Goal: Task Accomplishment & Management: Use online tool/utility

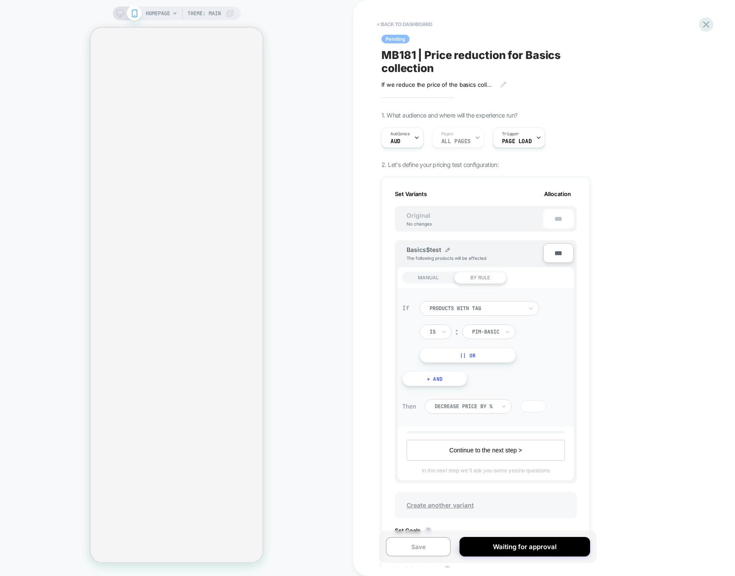
scroll to position [315, 0]
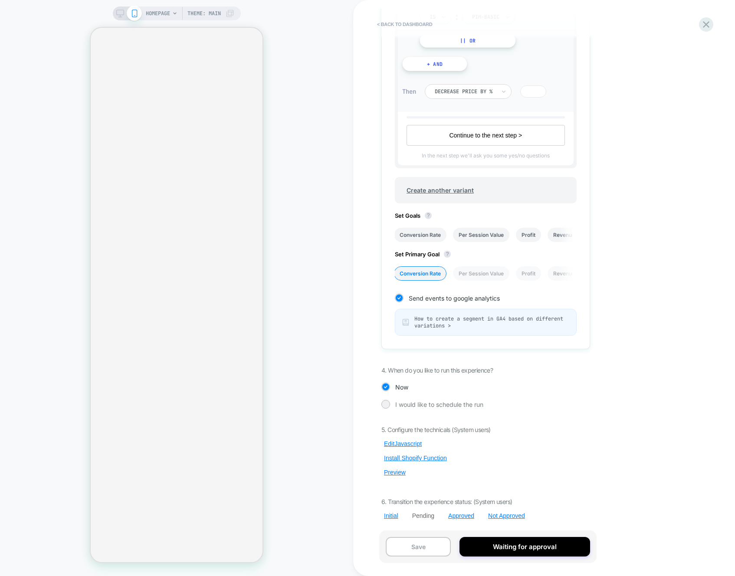
click at [398, 467] on div "5. Configure the technicals (System users) Edit Javascript Install Shopify Func…" at bounding box center [485, 473] width 209 height 94
click at [396, 470] on button "Preview" at bounding box center [394, 472] width 27 height 8
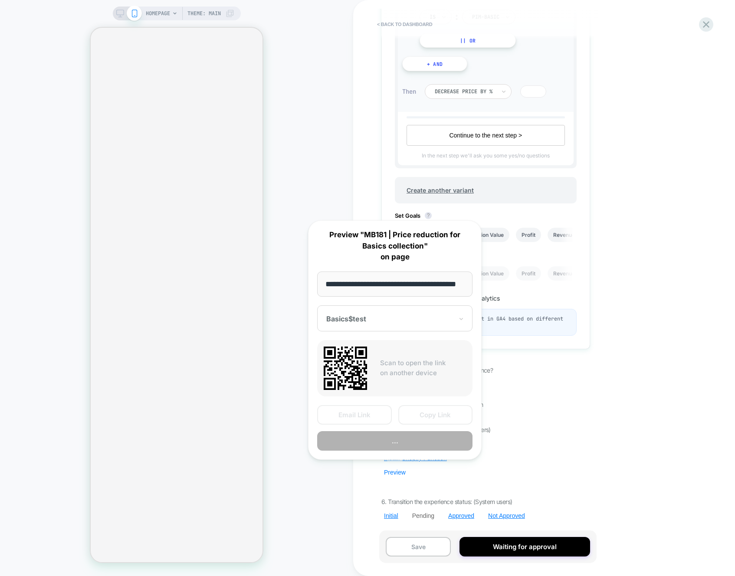
scroll to position [0, 26]
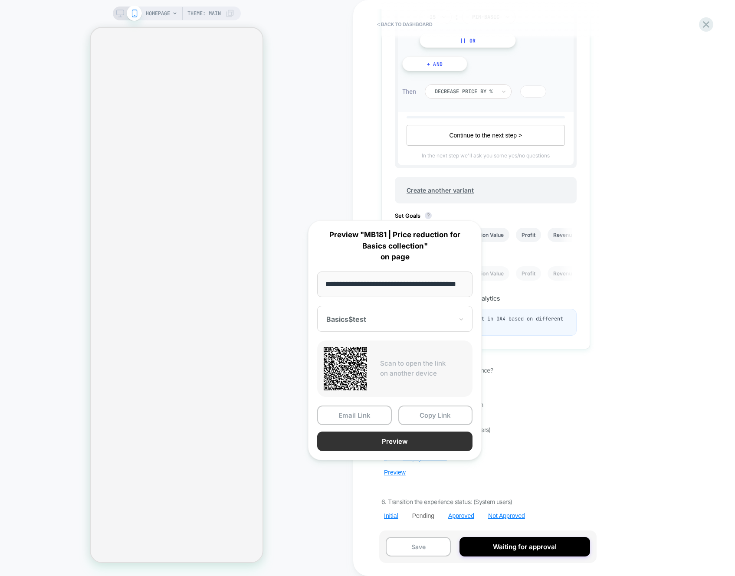
click at [394, 432] on button "Preview" at bounding box center [394, 441] width 155 height 20
click at [700, 25] on icon at bounding box center [706, 25] width 12 height 12
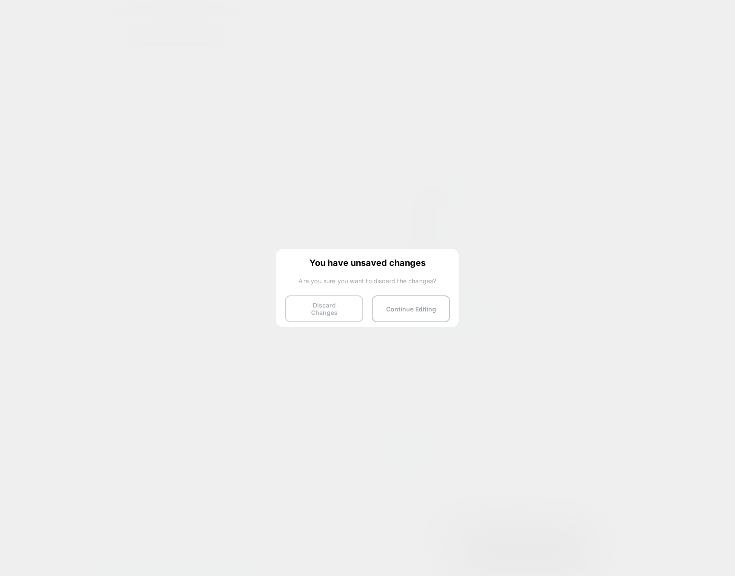
click at [324, 304] on button "Discard Changes" at bounding box center [324, 308] width 78 height 27
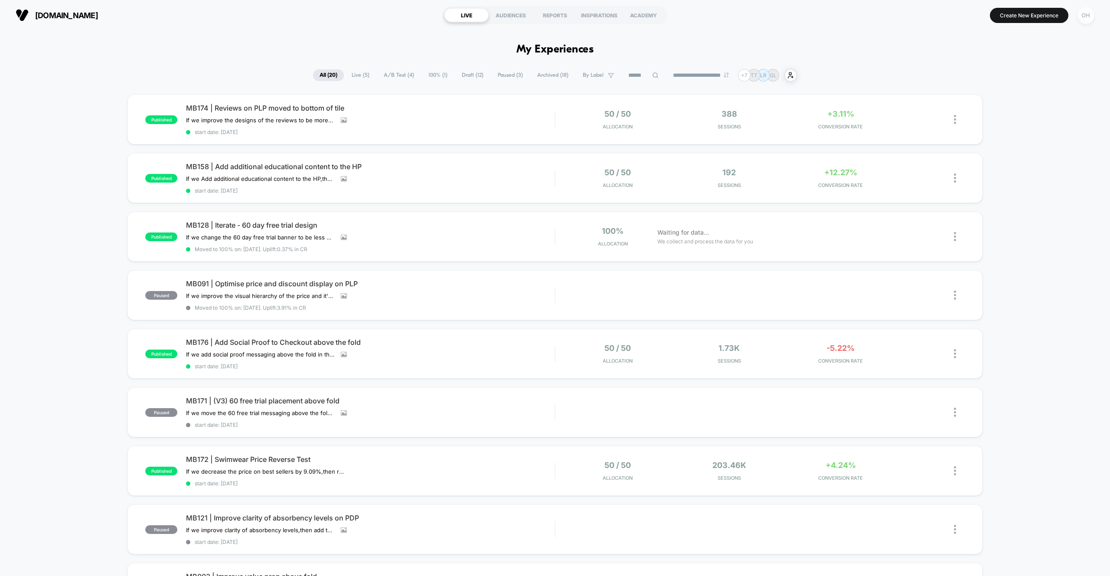
click at [1083, 18] on div "OH" at bounding box center [1086, 15] width 17 height 17
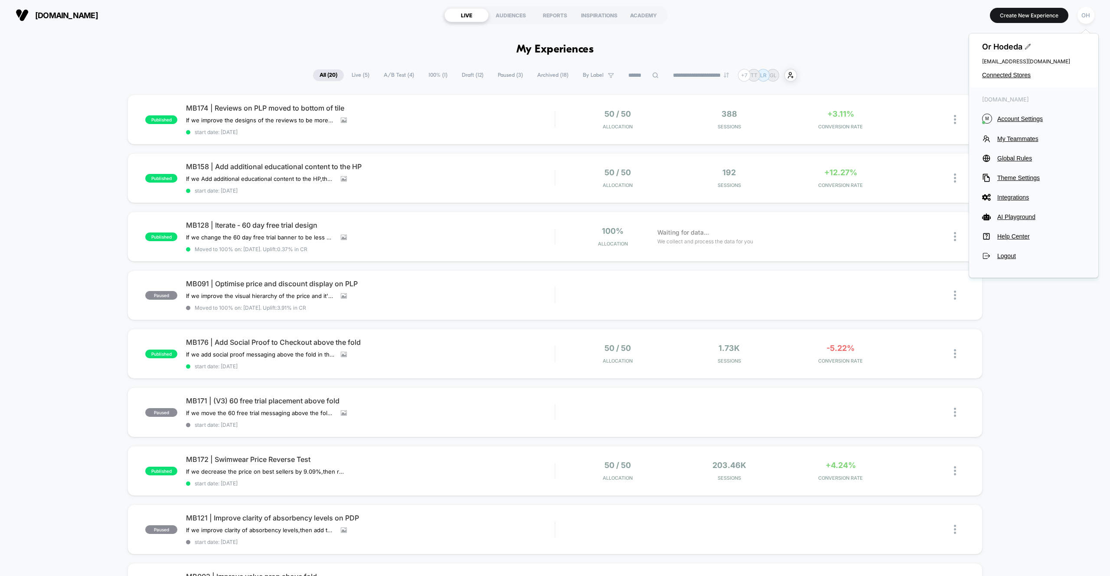
click at [1020, 73] on span "Connected Stores" at bounding box center [1033, 75] width 103 height 7
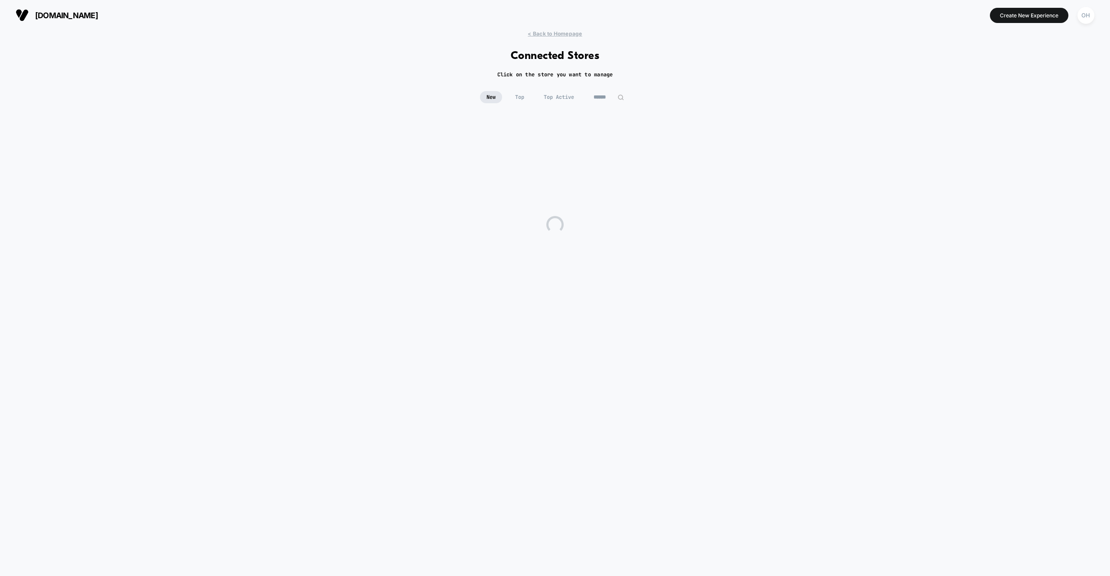
click at [605, 93] on input at bounding box center [608, 97] width 43 height 12
type input "*****"
click at [623, 172] on div "F6Z1VB 1Q f6z1vb-1q.myshopify.com Live (0) Draft (9) A/B (0)" at bounding box center [666, 163] width 193 height 77
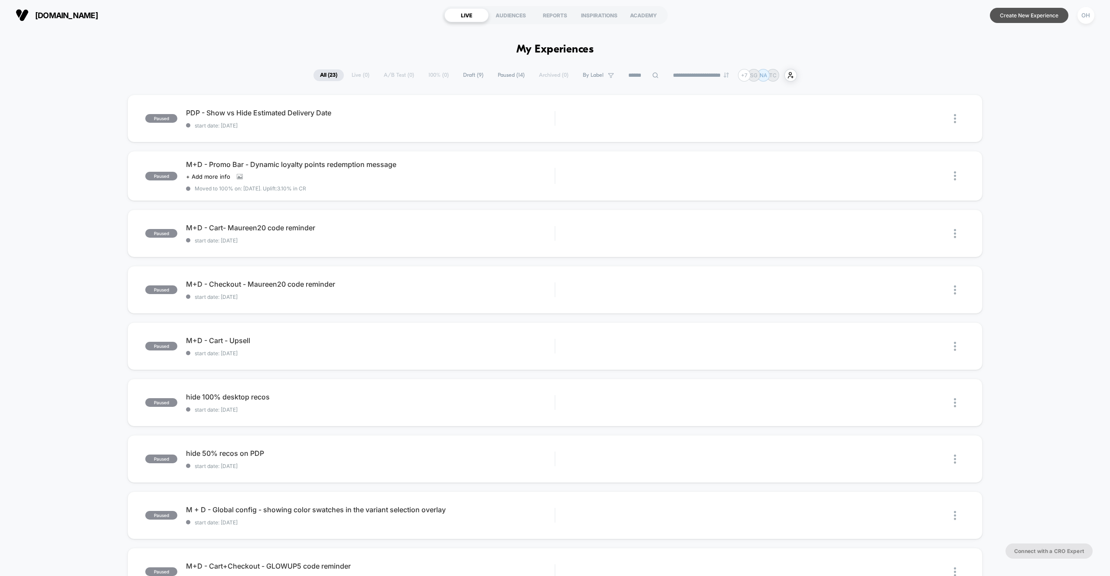
click at [1019, 10] on button "Create New Experience" at bounding box center [1029, 15] width 78 height 15
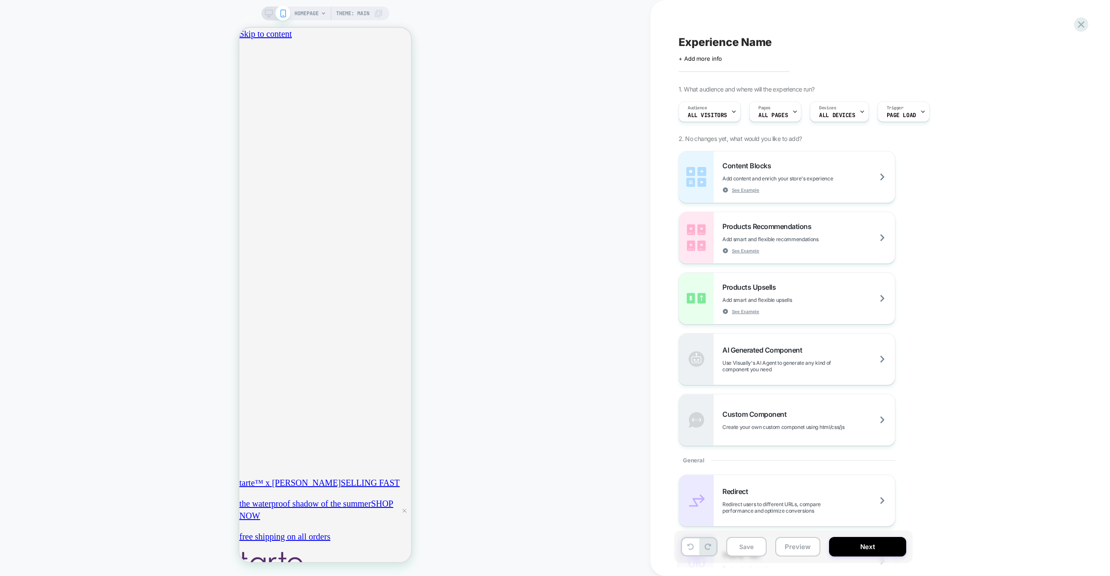
scroll to position [0, 153]
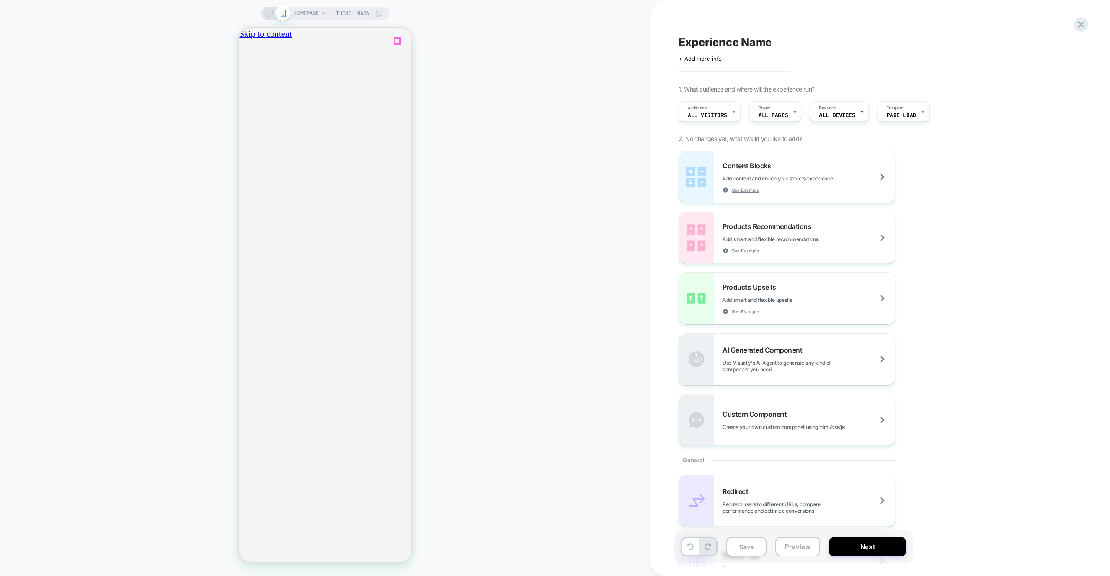
click at [243, 82] on icon "close" at bounding box center [243, 82] width 0 height 0
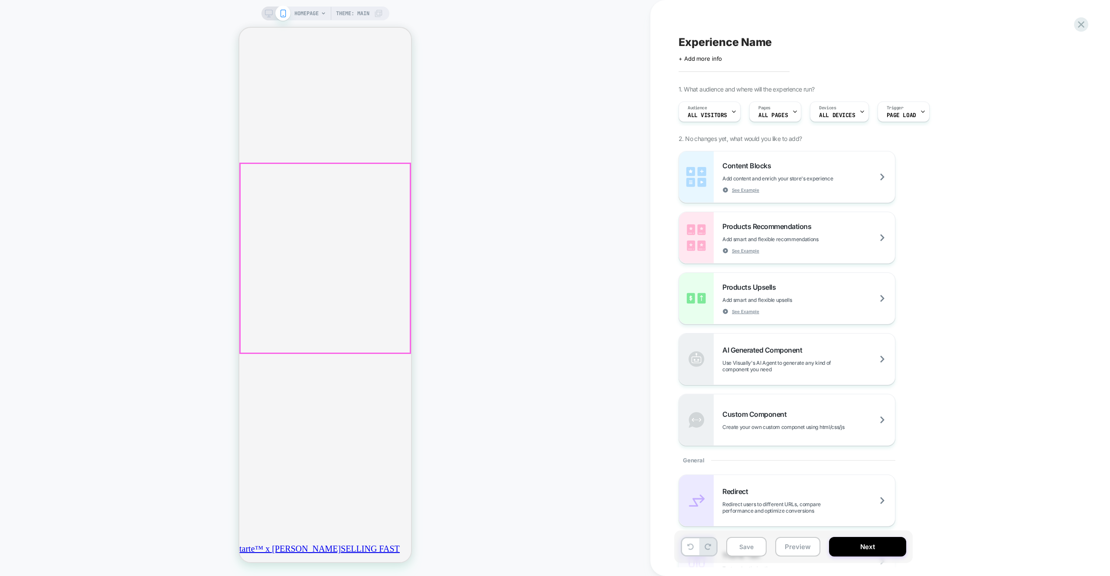
scroll to position [1448, 0]
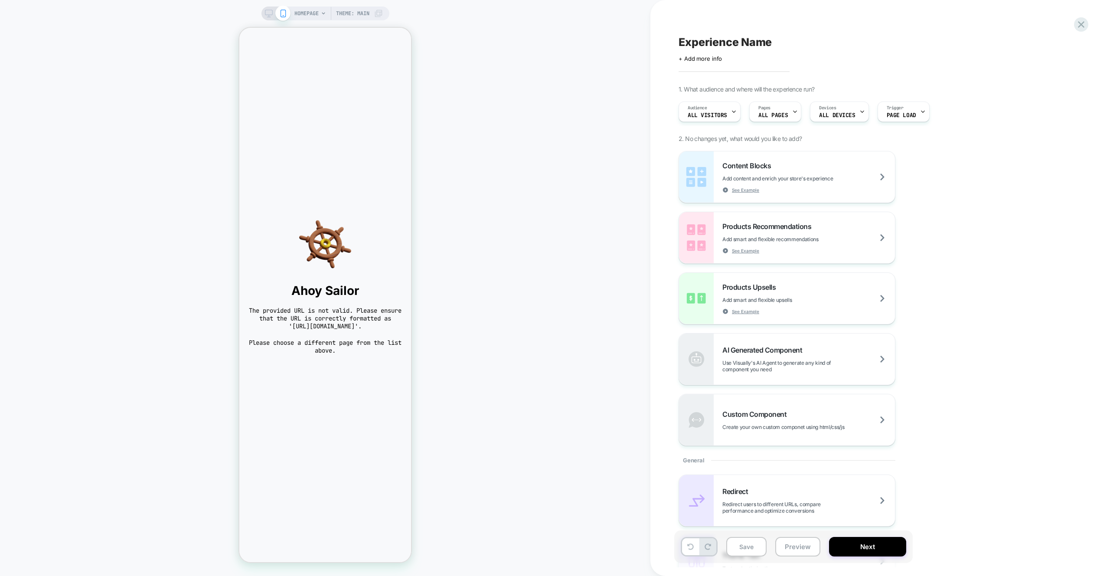
scroll to position [0, 0]
click at [1081, 23] on icon at bounding box center [1081, 25] width 12 height 12
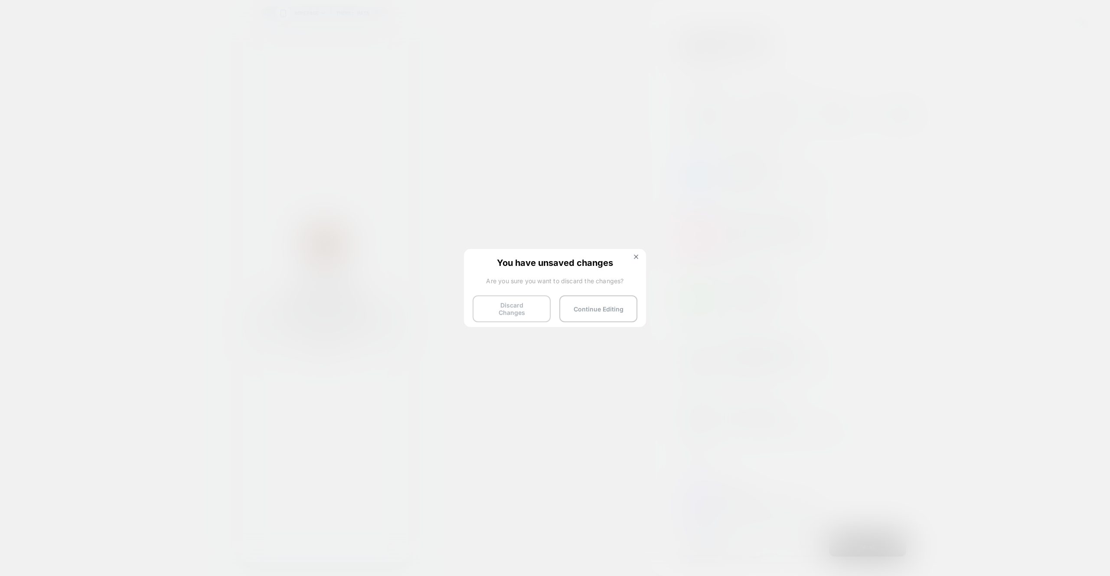
click at [496, 303] on button "Discard Changes" at bounding box center [512, 308] width 78 height 27
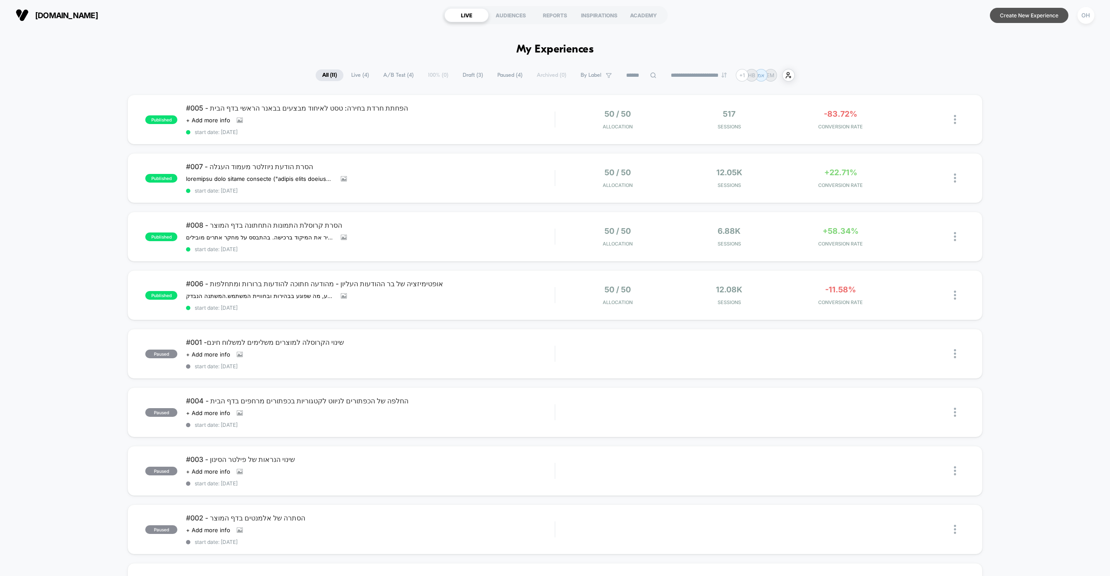
click at [1061, 17] on button "Create New Experience" at bounding box center [1029, 15] width 78 height 15
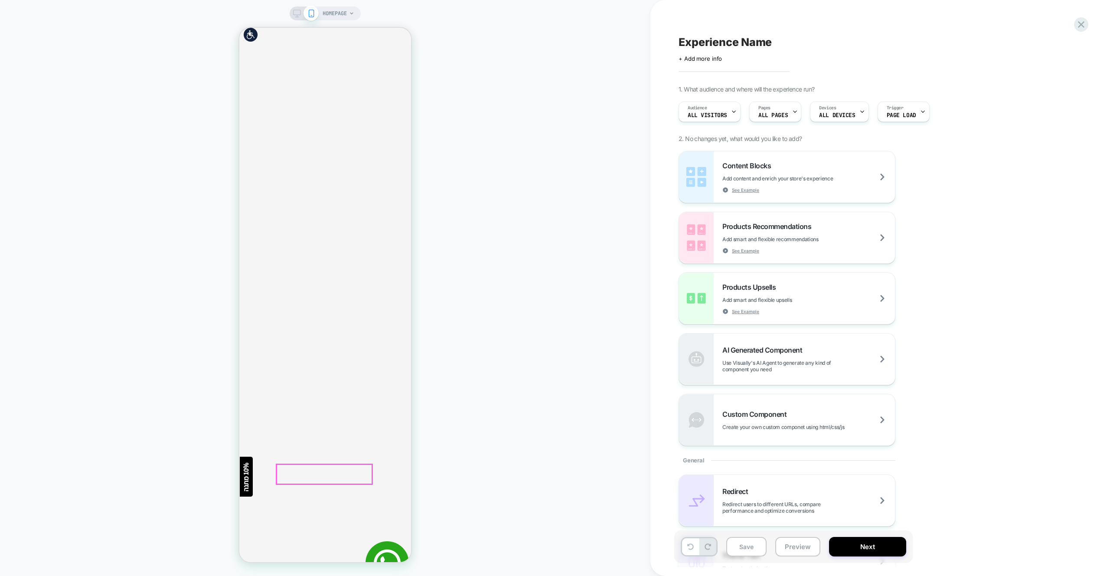
scroll to position [1528, 0]
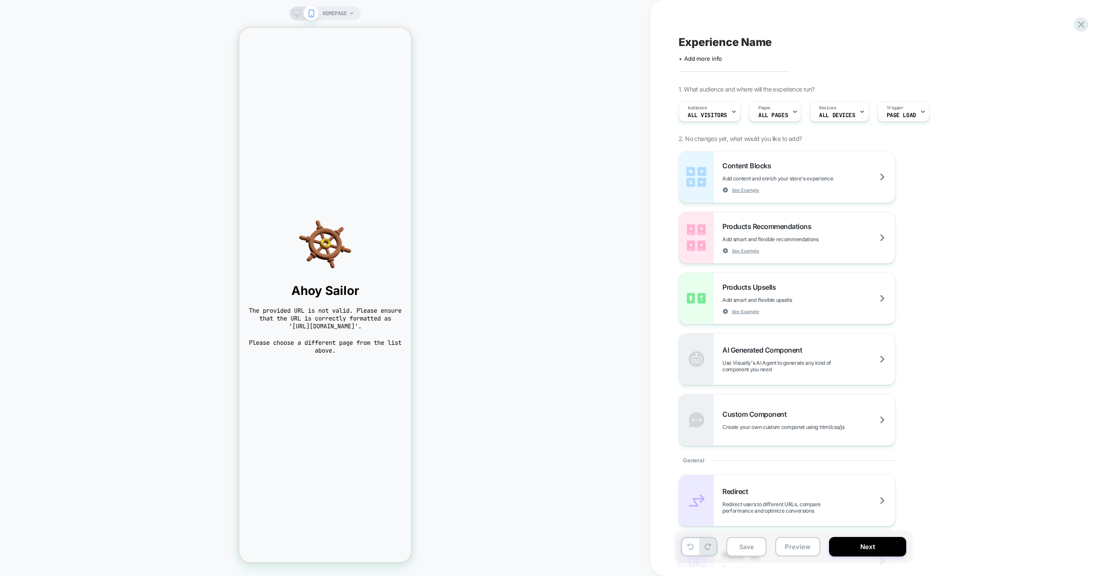
scroll to position [0, 0]
click at [1078, 23] on icon at bounding box center [1081, 25] width 12 height 12
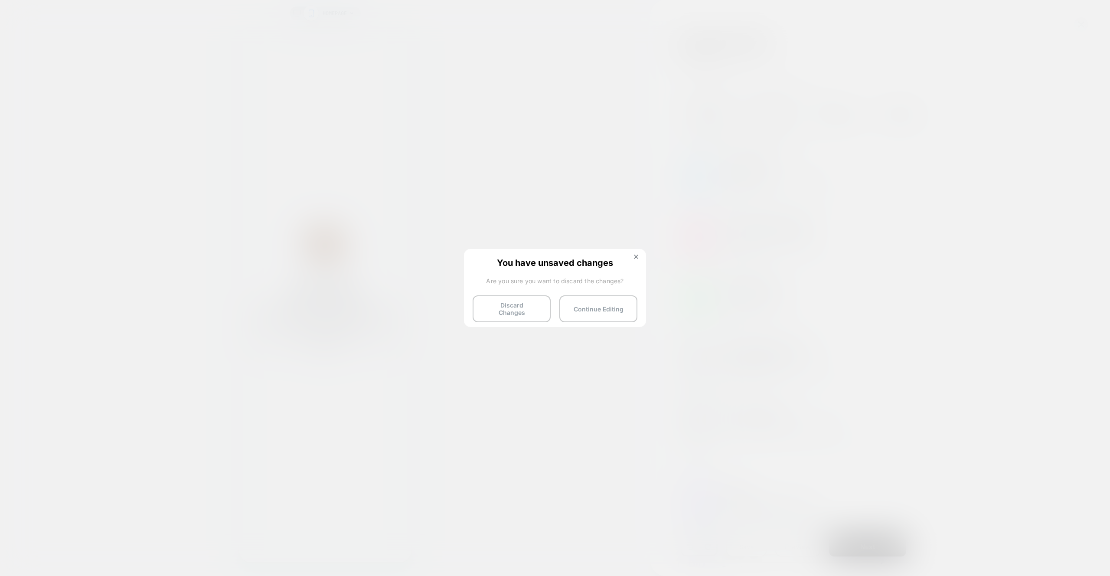
drag, startPoint x: 499, startPoint y: 308, endPoint x: 632, endPoint y: 266, distance: 139.5
click at [499, 308] on button "Discard Changes" at bounding box center [512, 308] width 78 height 27
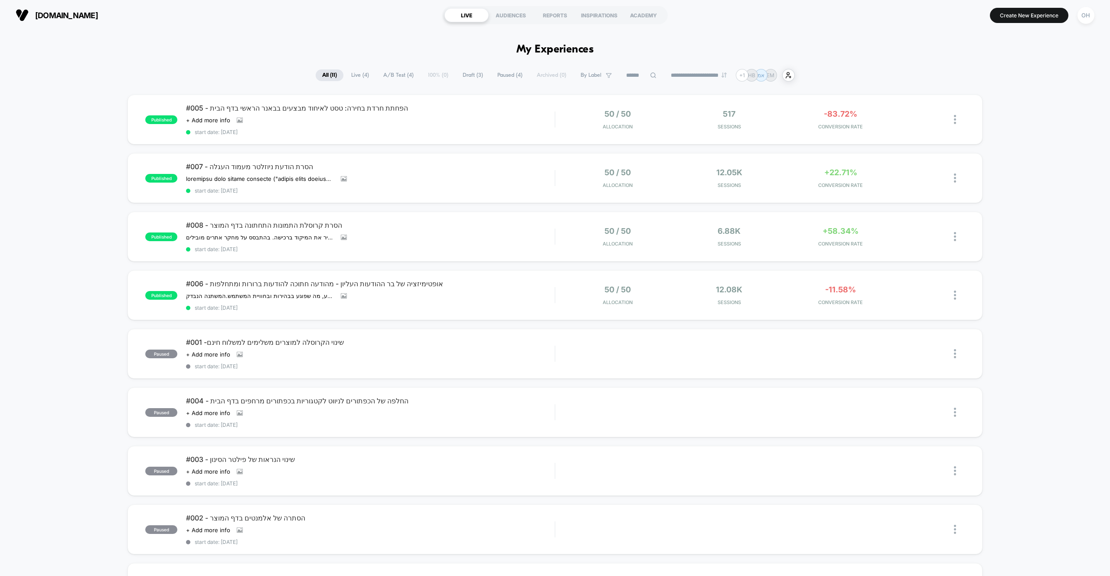
click at [1085, 23] on div "OH" at bounding box center [1086, 15] width 17 height 17
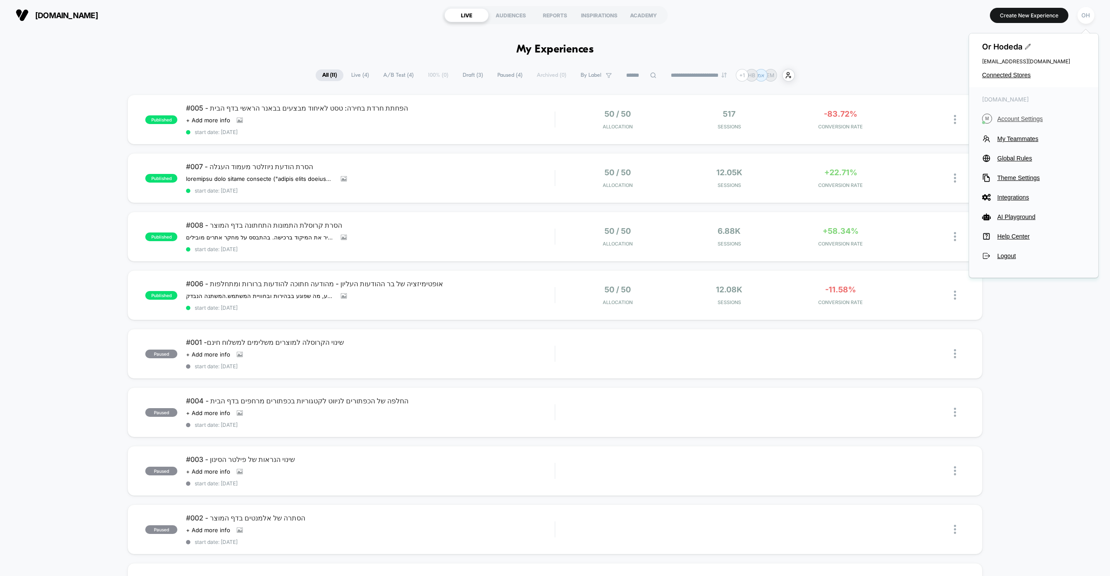
click at [1039, 123] on button "M Account Settings" at bounding box center [1033, 119] width 103 height 10
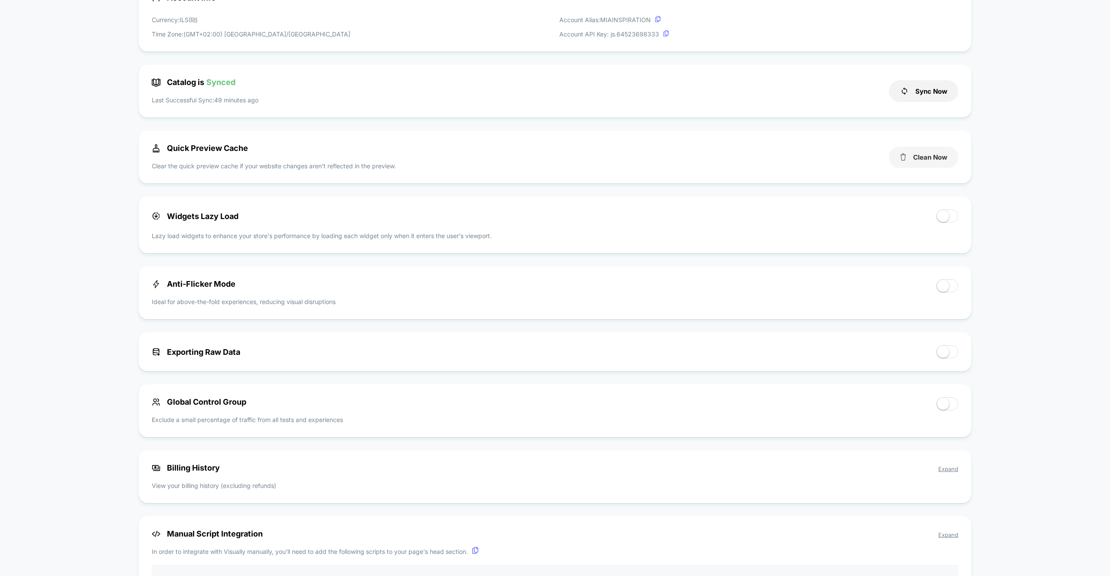
scroll to position [314, 0]
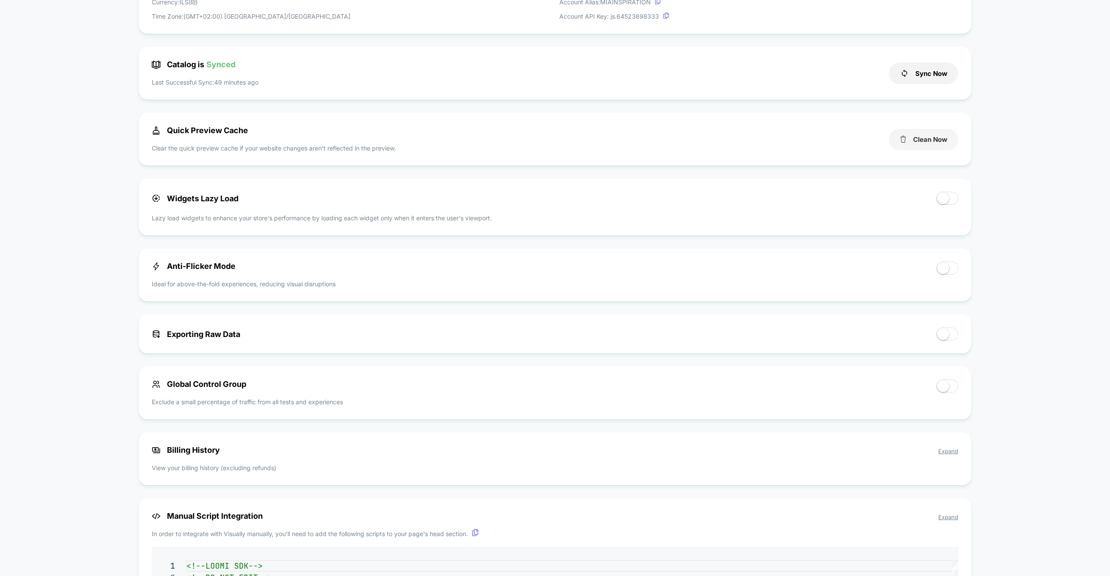
click at [924, 141] on button "Clean Now" at bounding box center [923, 139] width 69 height 21
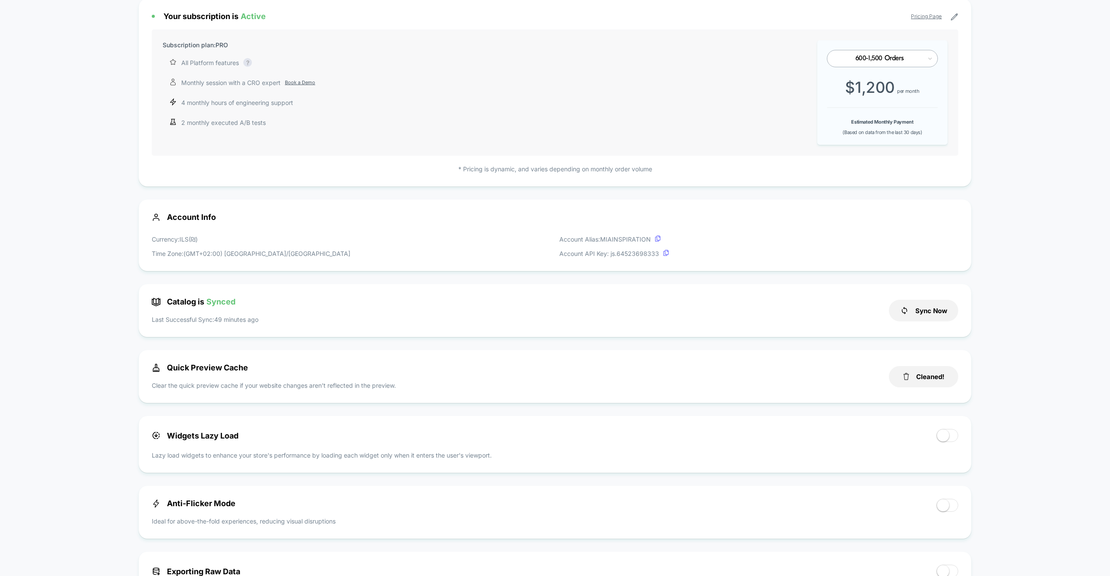
scroll to position [0, 0]
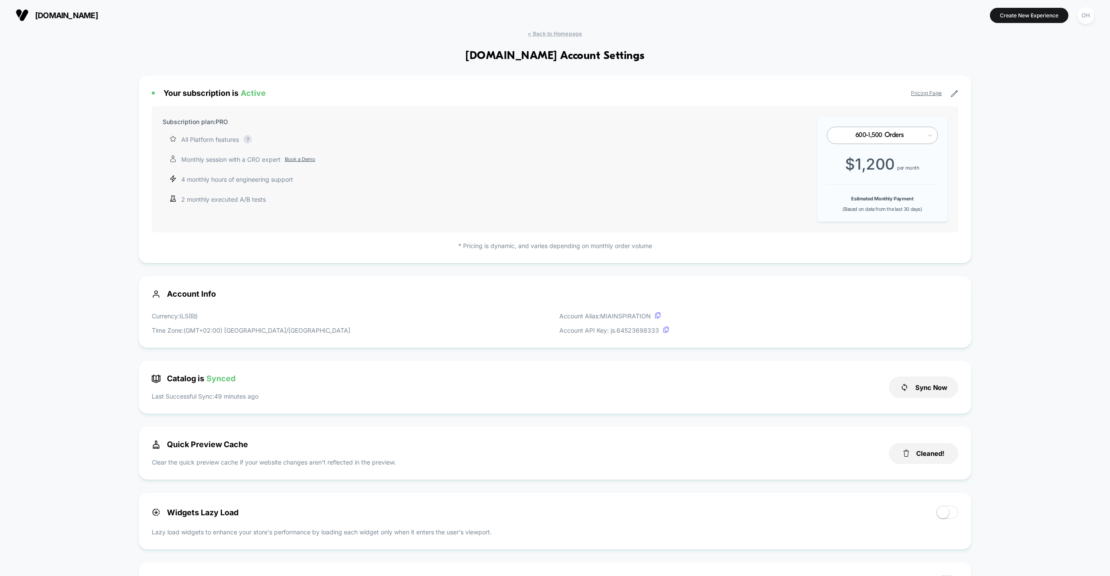
click at [558, 35] on span "< Back to Homepage" at bounding box center [555, 33] width 54 height 7
